Goal: Transaction & Acquisition: Purchase product/service

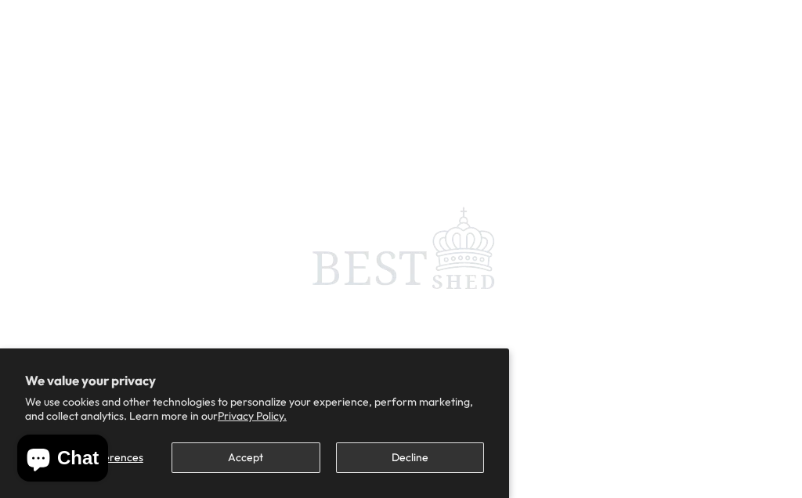
click at [248, 457] on button "Accept" at bounding box center [245, 457] width 148 height 31
click at [241, 471] on button "Accept" at bounding box center [245, 457] width 148 height 31
click at [247, 466] on button "Accept" at bounding box center [245, 457] width 148 height 31
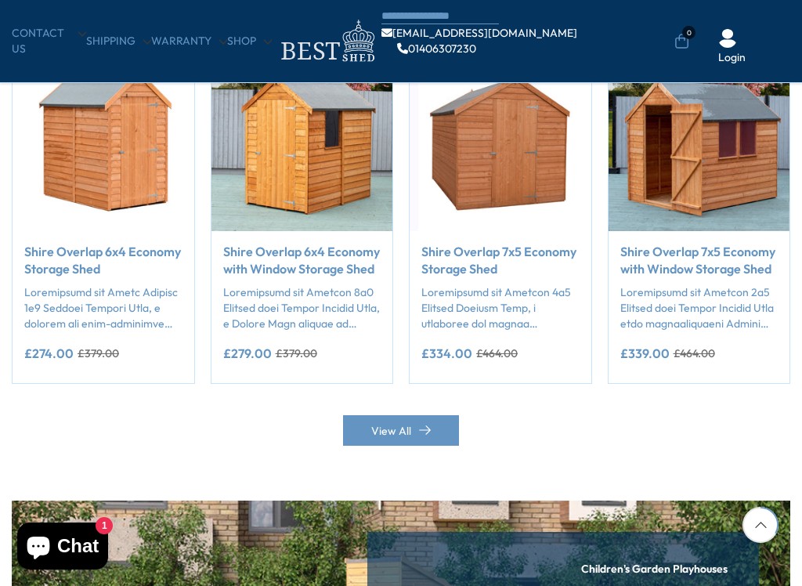
scroll to position [1346, 0]
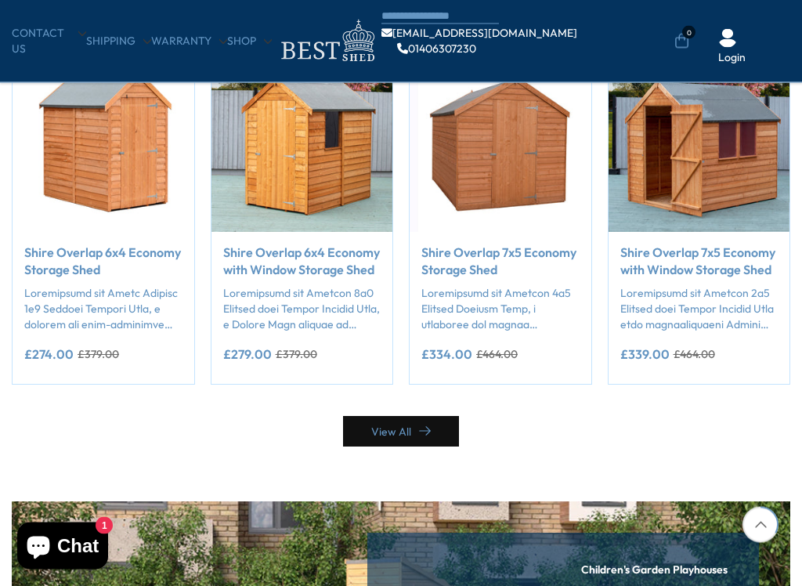
click at [409, 417] on link "View All" at bounding box center [401, 432] width 116 height 31
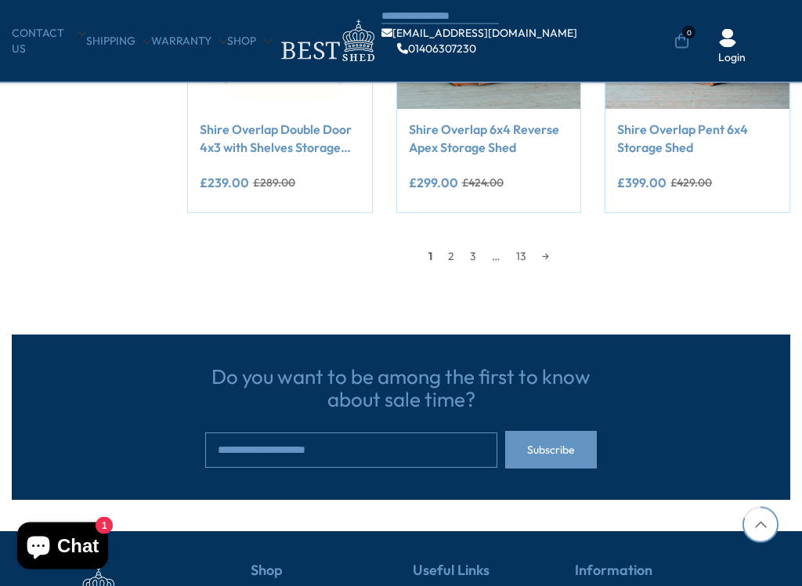
scroll to position [1350, 0]
click at [536, 258] on link "→" at bounding box center [545, 255] width 23 height 23
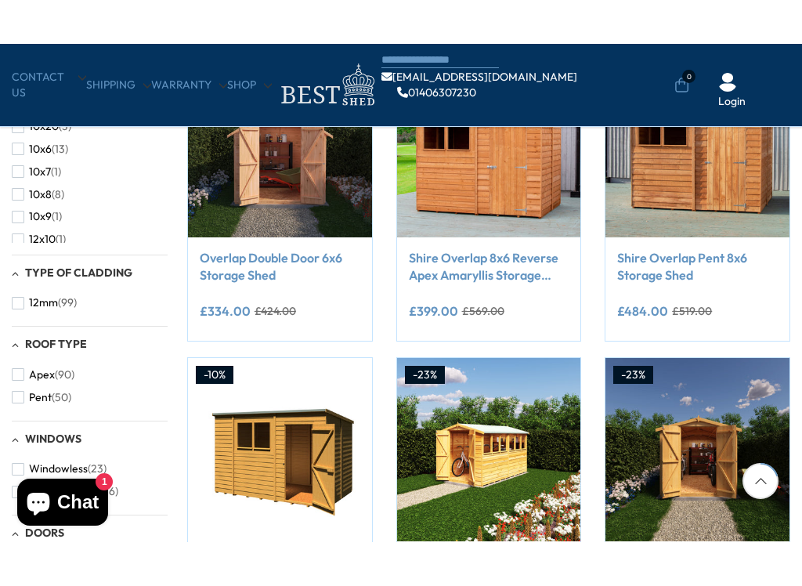
scroll to position [399, 0]
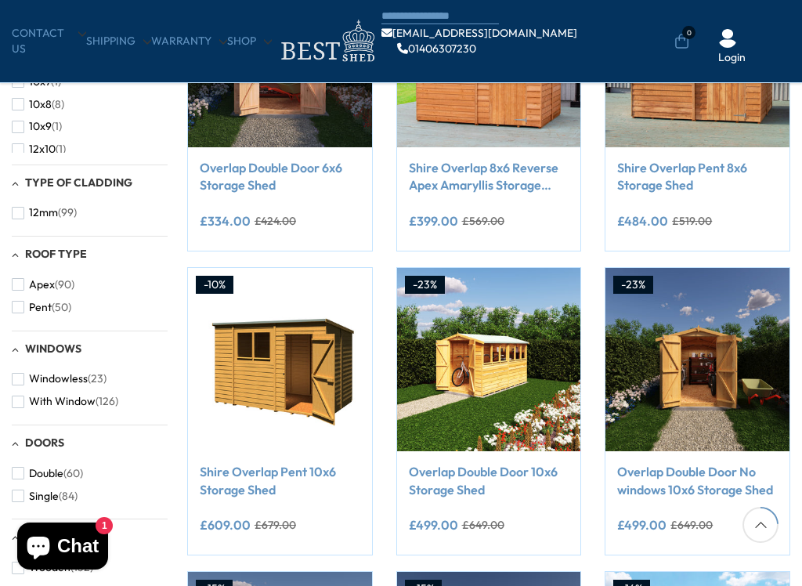
click at [478, 352] on img at bounding box center [489, 360] width 184 height 184
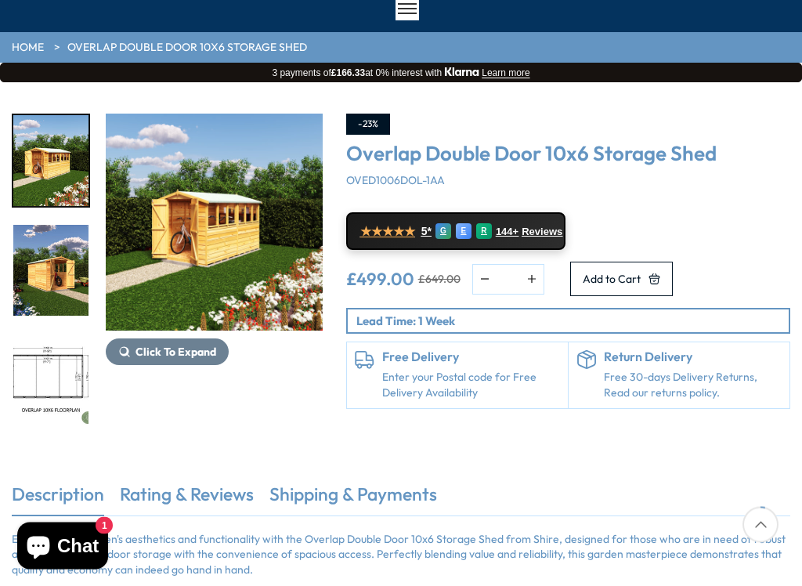
scroll to position [106, 0]
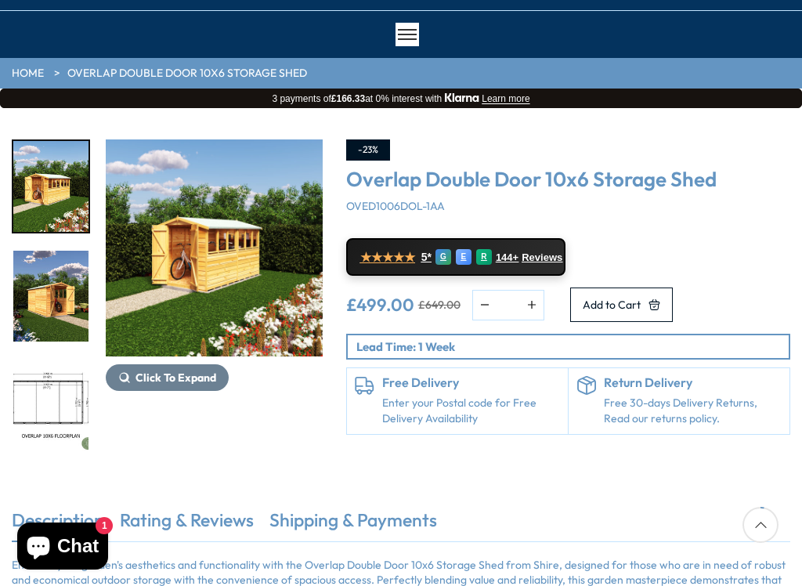
click at [183, 291] on img "1 / 18" at bounding box center [214, 247] width 217 height 217
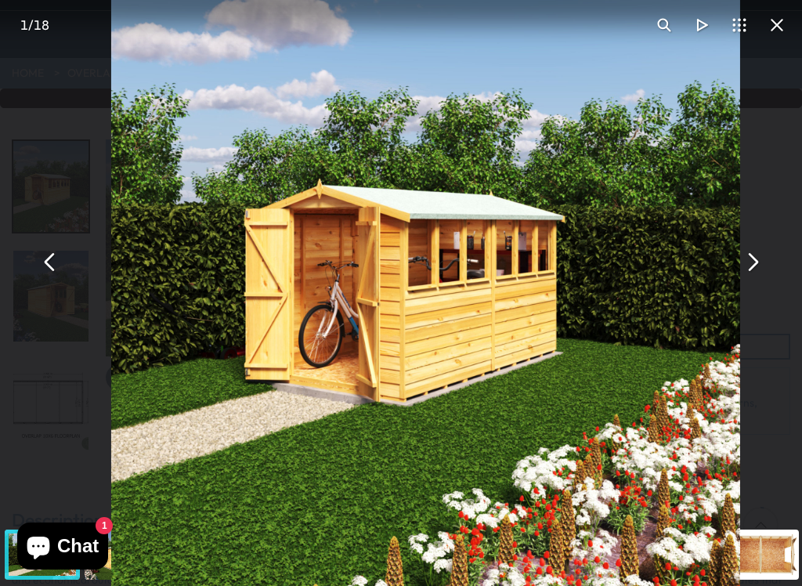
click at [756, 265] on button "You can close this modal content with the ESC key" at bounding box center [752, 262] width 38 height 38
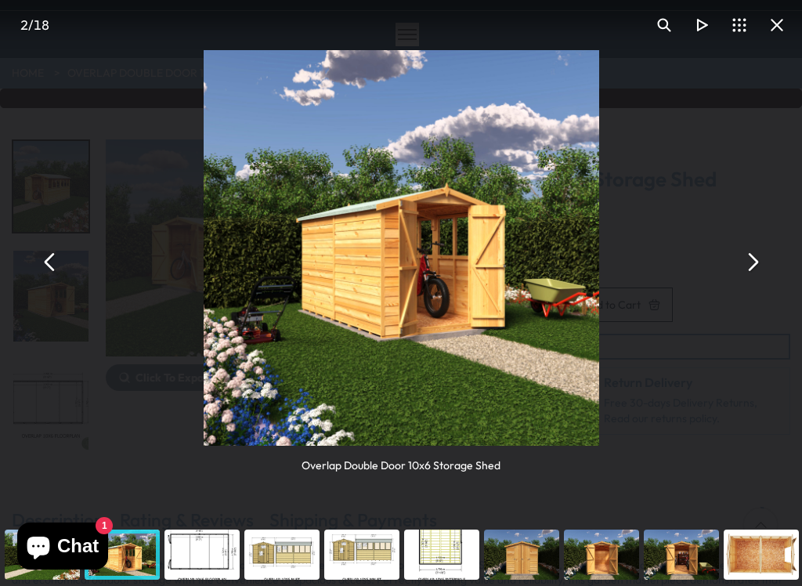
click at [51, 264] on button "You can close this modal content with the ESC key" at bounding box center [50, 262] width 38 height 38
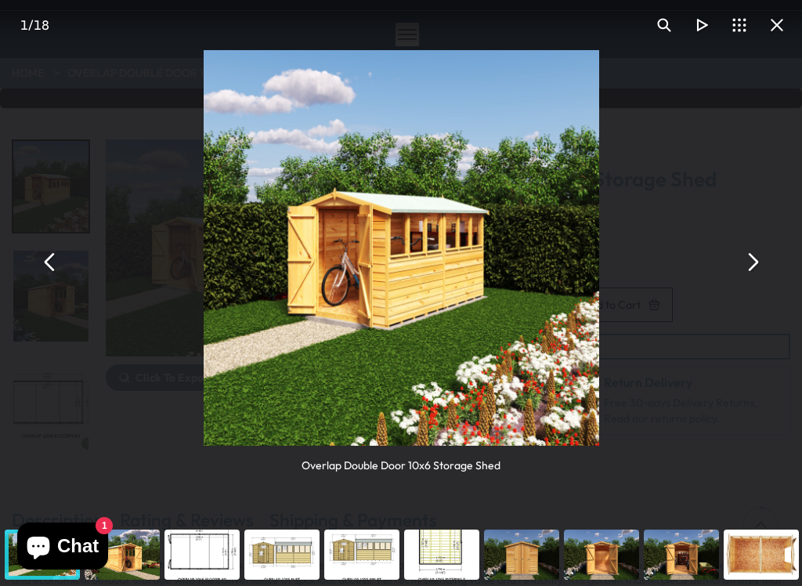
click at [760, 274] on button "You can close this modal content with the ESC key" at bounding box center [752, 262] width 38 height 38
